Goal: Transaction & Acquisition: Purchase product/service

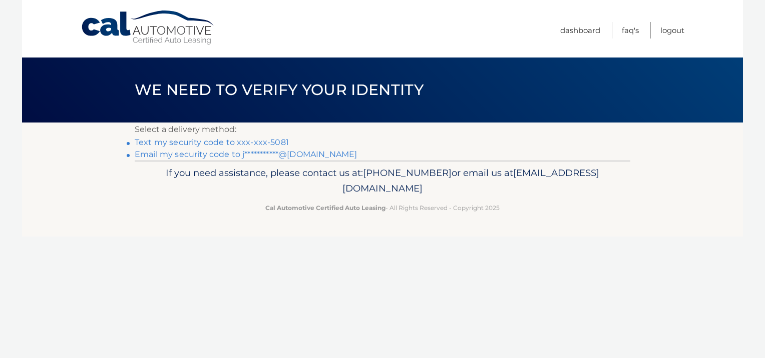
click at [268, 141] on link "Text my security code to xxx-xxx-5081" at bounding box center [212, 143] width 154 height 10
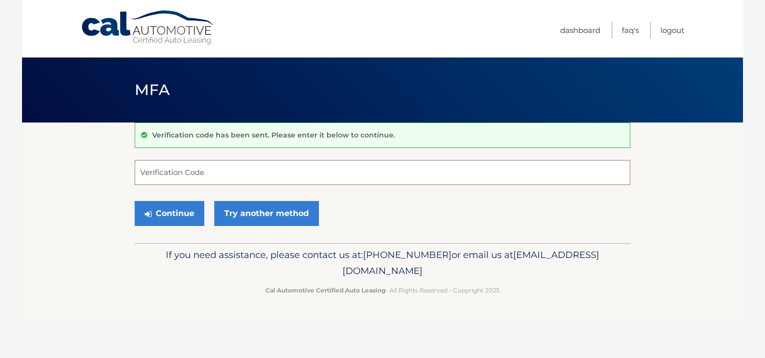
click at [251, 168] on input "Verification Code" at bounding box center [383, 172] width 496 height 25
type input "595369"
click at [185, 210] on button "Continue" at bounding box center [170, 213] width 70 height 25
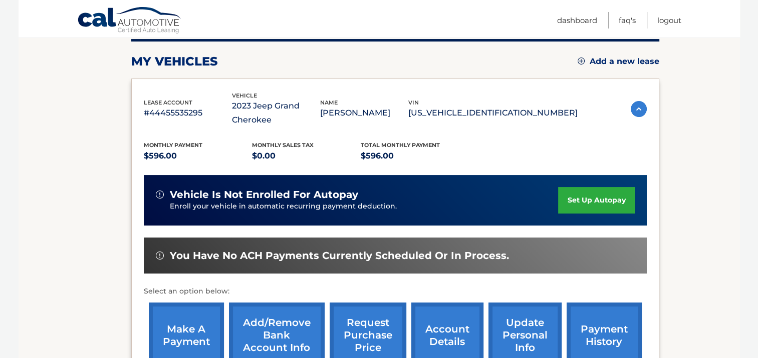
scroll to position [180, 0]
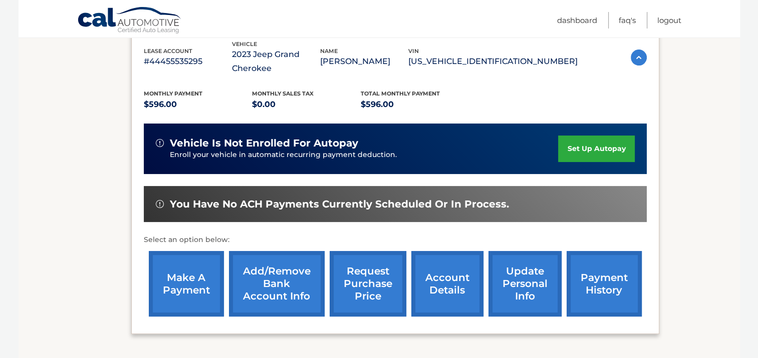
click at [191, 280] on link "make a payment" at bounding box center [186, 284] width 75 height 66
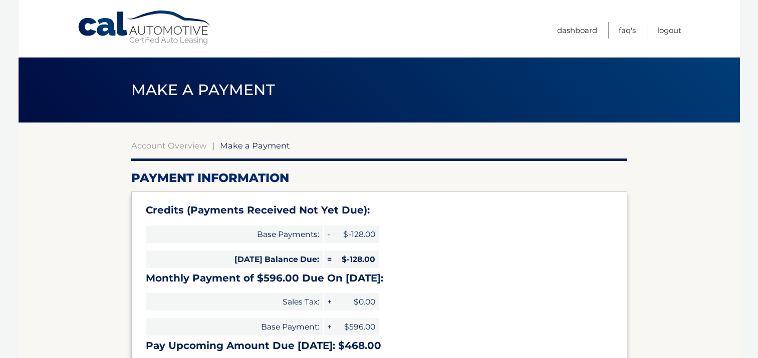
select select "NGE2Y2E3MzktZjJlMC00NjJjLWFlNjctM2VhMjE5NDY2MmYw"
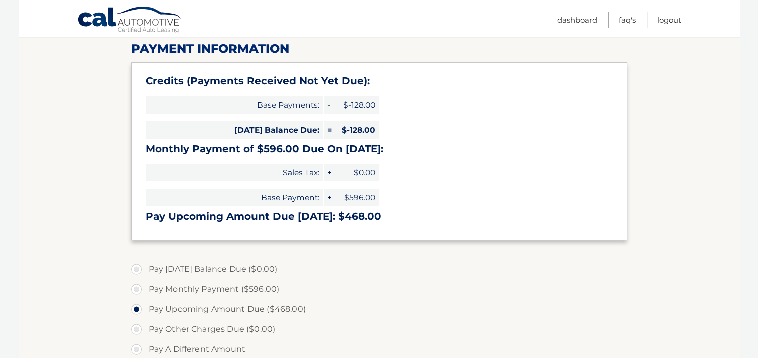
scroll to position [40, 0]
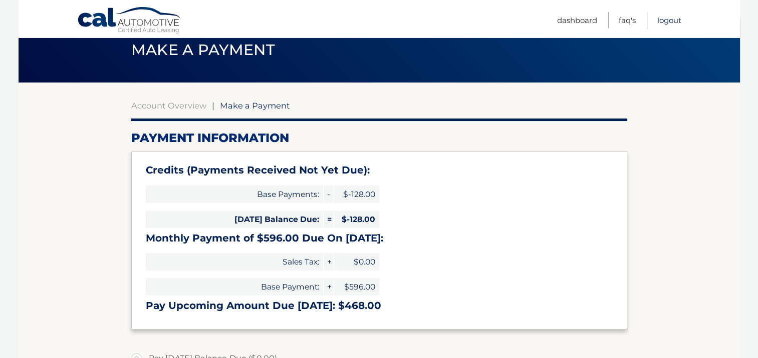
click at [664, 22] on link "Logout" at bounding box center [669, 20] width 24 height 17
